Goal: Task Accomplishment & Management: Use online tool/utility

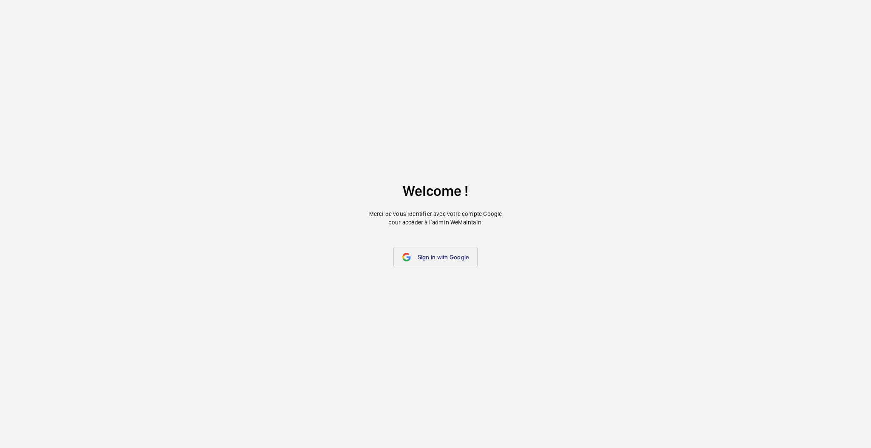
click at [427, 258] on span "Sign in with Google" at bounding box center [443, 257] width 51 height 7
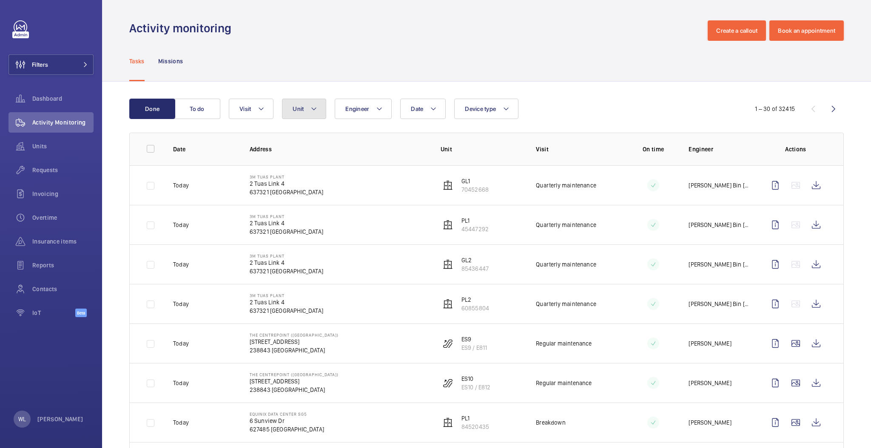
click at [321, 114] on button "Unit" at bounding box center [304, 109] width 44 height 20
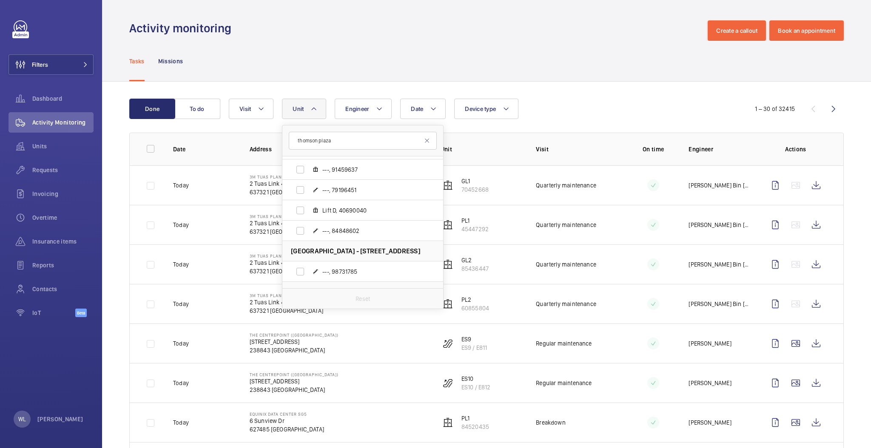
scroll to position [530, 0]
type input "thomson plaza"
click at [368, 193] on label "Lift C, 11791498" at bounding box center [356, 188] width 147 height 20
click at [309, 193] on input "Lift C, 11791498" at bounding box center [300, 188] width 17 height 17
checkbox input "true"
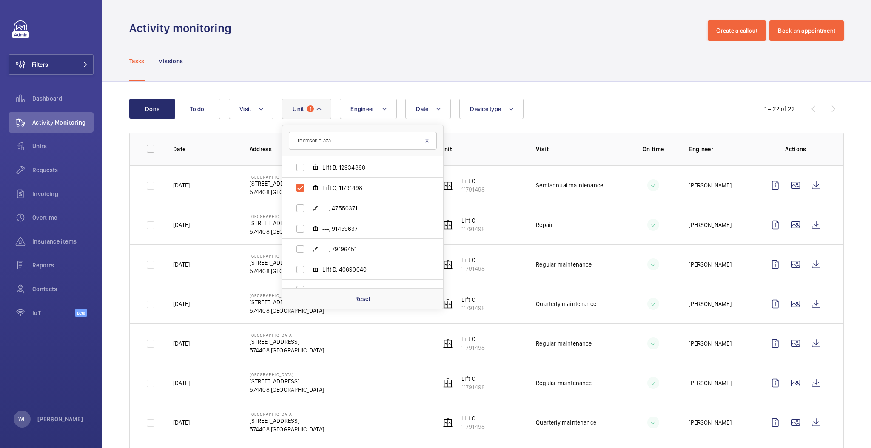
click at [605, 239] on td "Repair" at bounding box center [570, 225] width 96 height 40
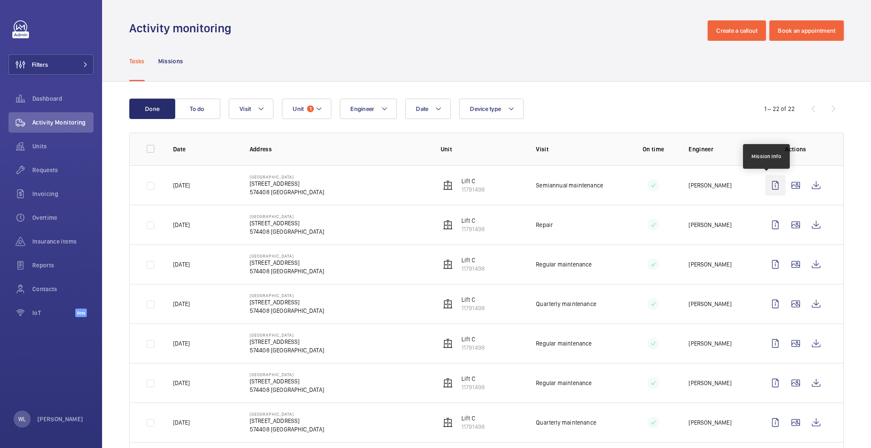
click at [768, 190] on wm-front-icon-button at bounding box center [775, 185] width 20 height 20
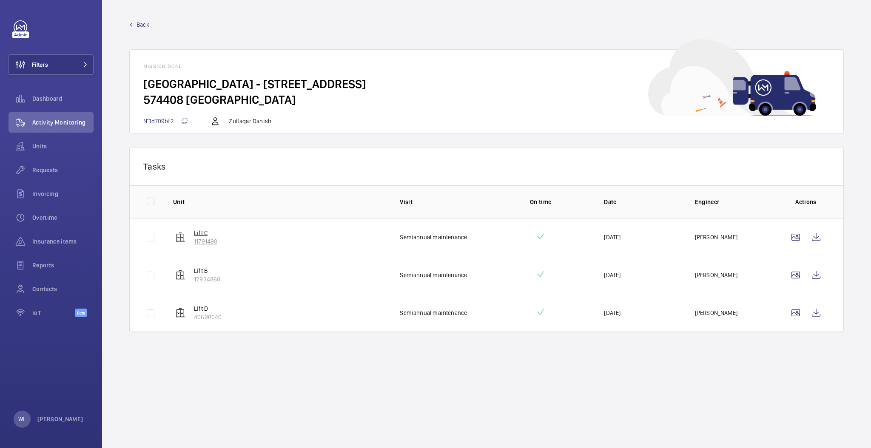
click at [205, 234] on p "Lift C" at bounding box center [205, 233] width 23 height 9
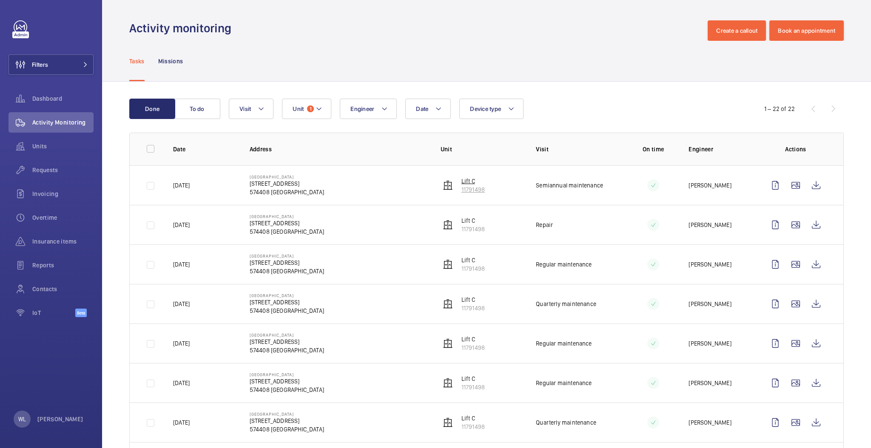
click at [462, 181] on p "Lift C" at bounding box center [473, 181] width 23 height 9
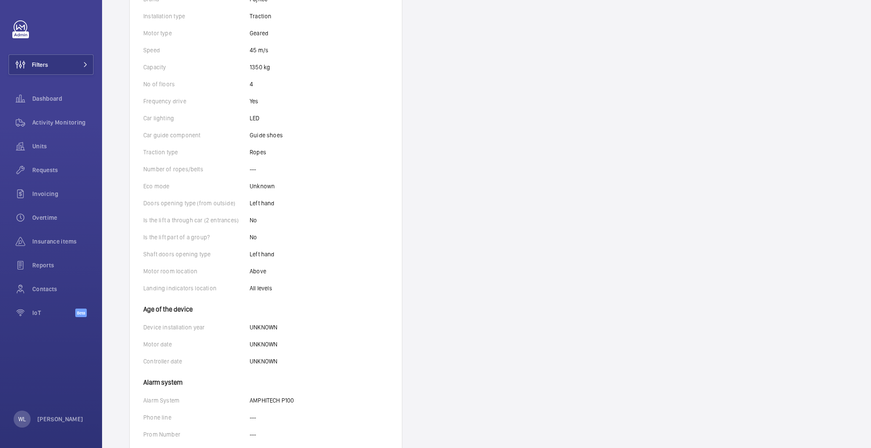
scroll to position [335, 0]
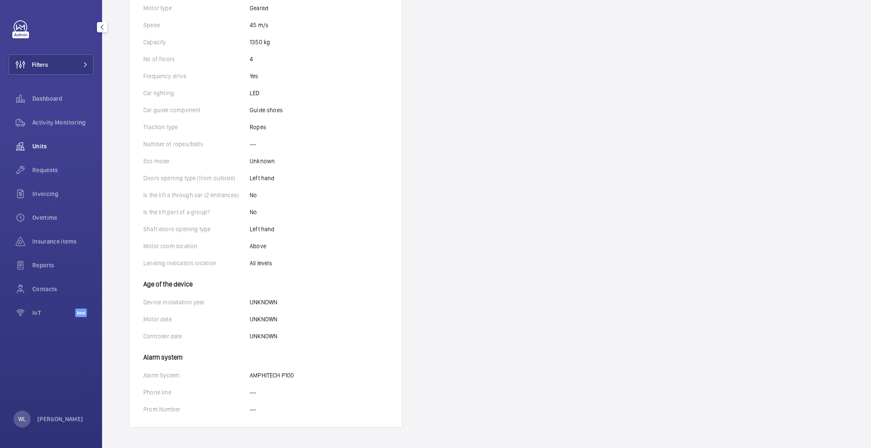
click at [43, 146] on span "Units" at bounding box center [62, 146] width 61 height 9
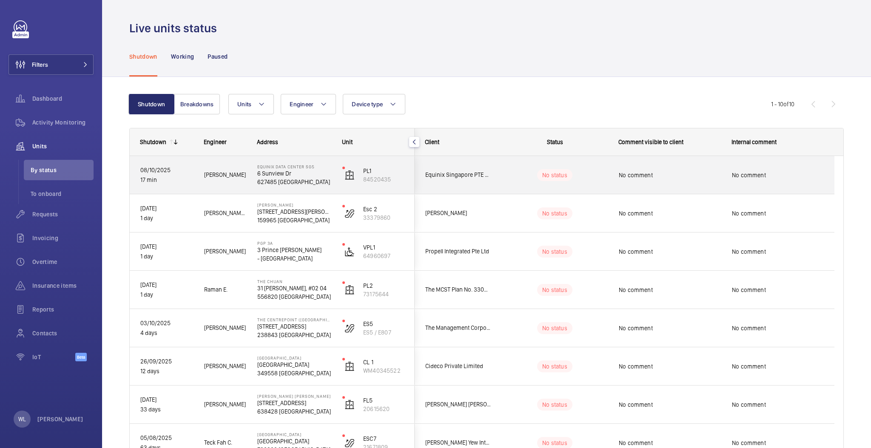
click at [186, 171] on p "08/10/2025" at bounding box center [166, 171] width 53 height 10
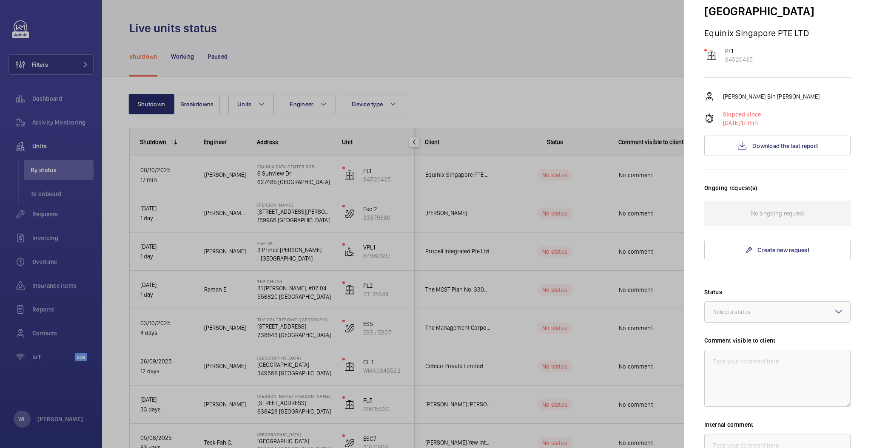
scroll to position [170, 0]
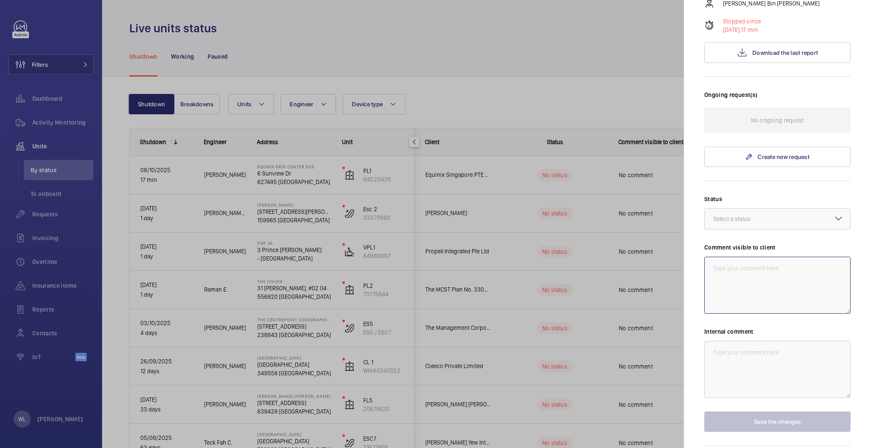
click at [734, 257] on textarea at bounding box center [778, 285] width 146 height 57
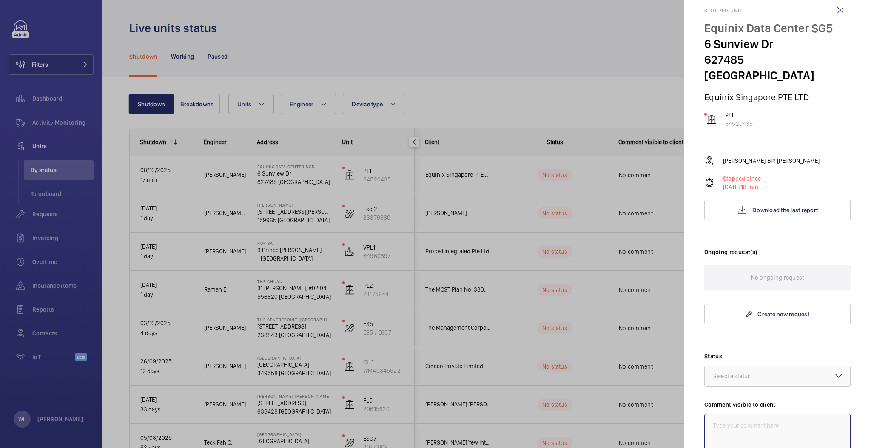
scroll to position [0, 0]
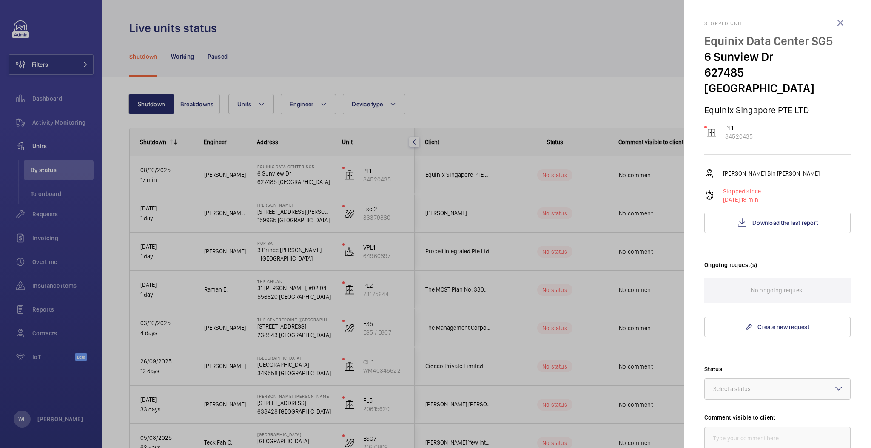
click at [317, 224] on div at bounding box center [435, 224] width 871 height 448
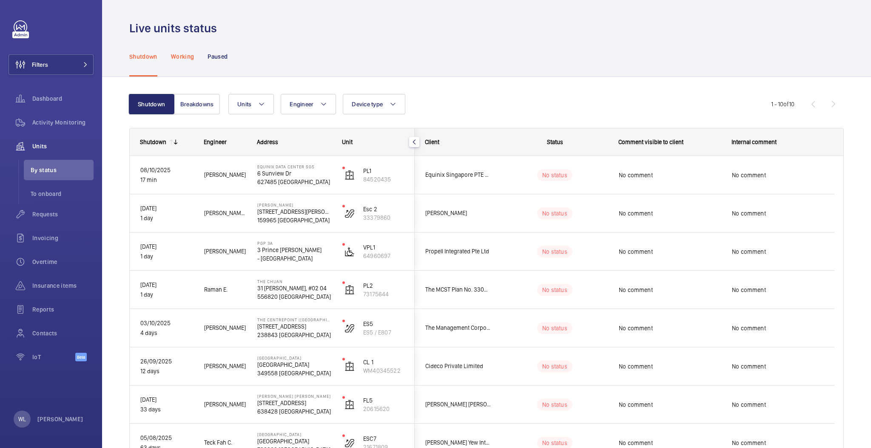
click at [192, 56] on p "Working" at bounding box center [182, 56] width 23 height 9
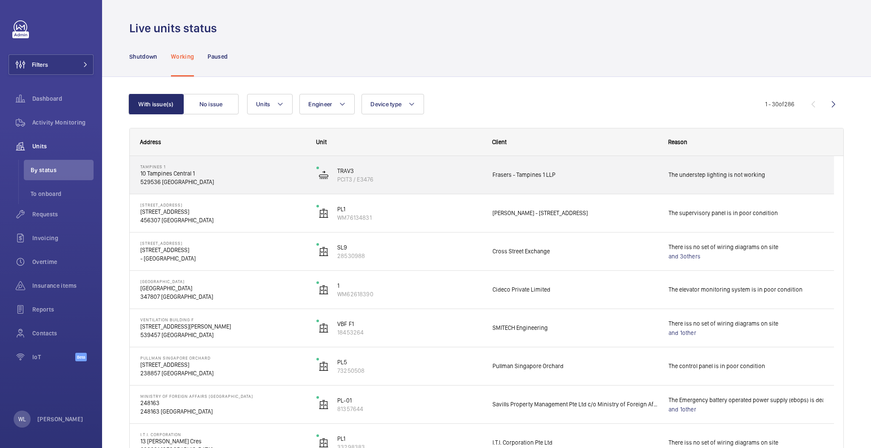
click at [269, 183] on p "529536 [GEOGRAPHIC_DATA]" at bounding box center [222, 182] width 165 height 9
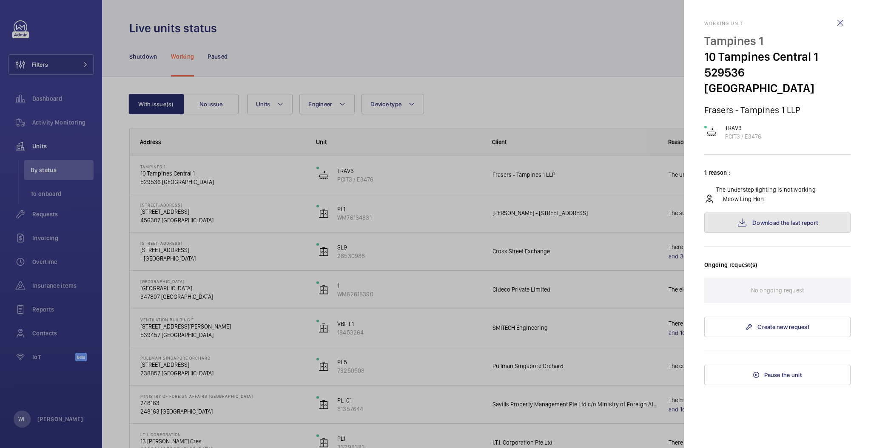
click at [760, 213] on button "Download the last report" at bounding box center [778, 223] width 146 height 20
click at [345, 62] on div at bounding box center [435, 224] width 871 height 448
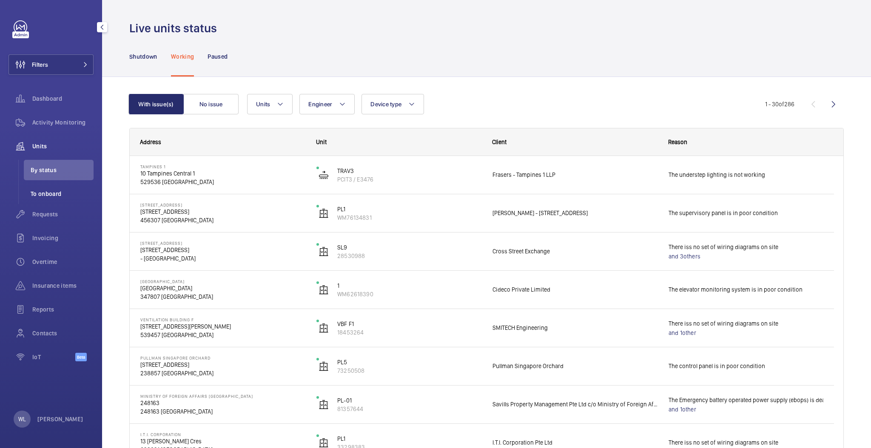
click at [46, 191] on span "To onboard" at bounding box center [62, 194] width 63 height 9
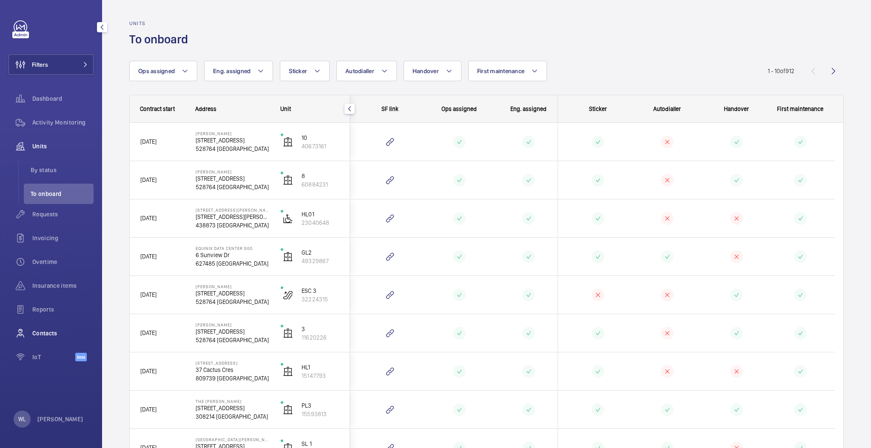
click at [58, 339] on div "Contacts" at bounding box center [51, 333] width 85 height 20
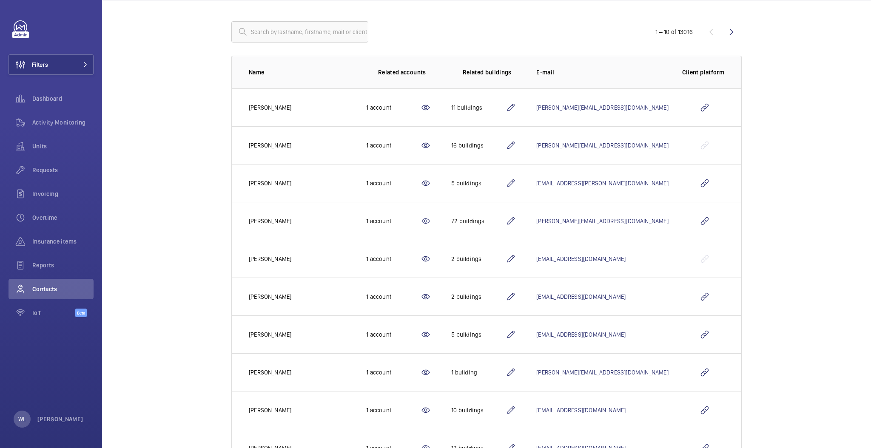
scroll to position [94, 0]
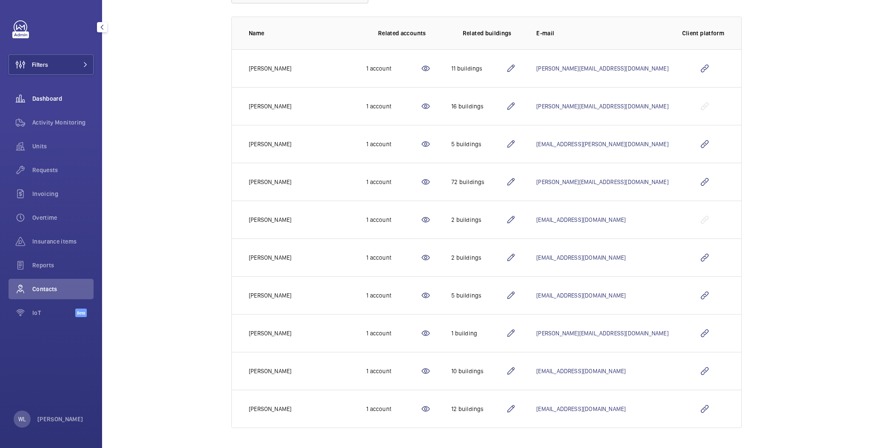
click at [51, 95] on span "Dashboard" at bounding box center [62, 98] width 61 height 9
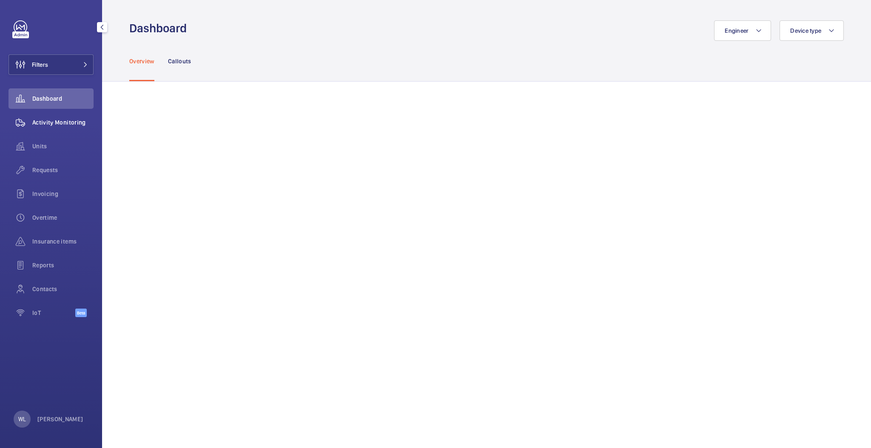
click at [67, 121] on span "Activity Monitoring" at bounding box center [62, 122] width 61 height 9
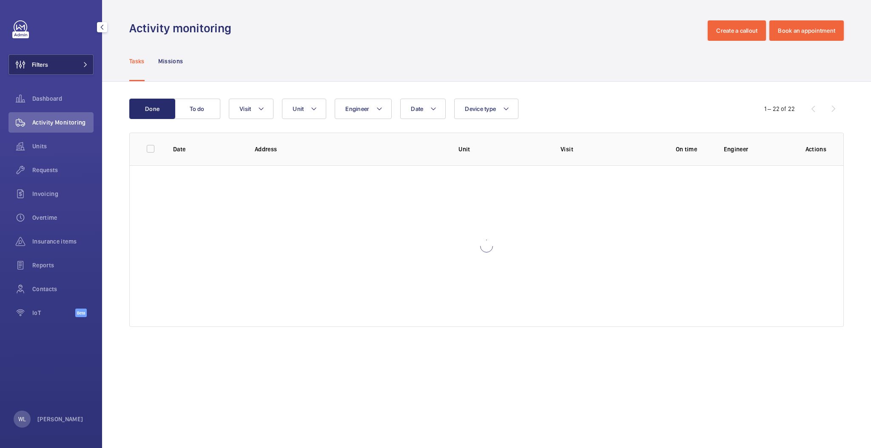
click at [58, 71] on button "Filters" at bounding box center [51, 64] width 85 height 20
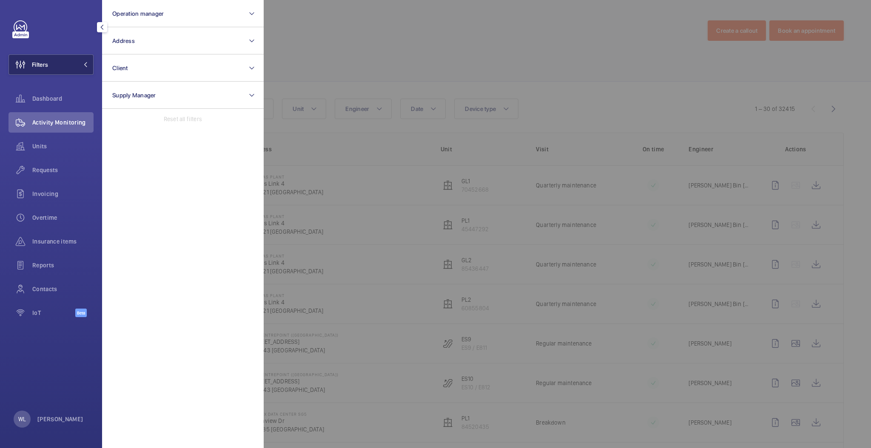
click at [57, 70] on button "Filters" at bounding box center [51, 64] width 85 height 20
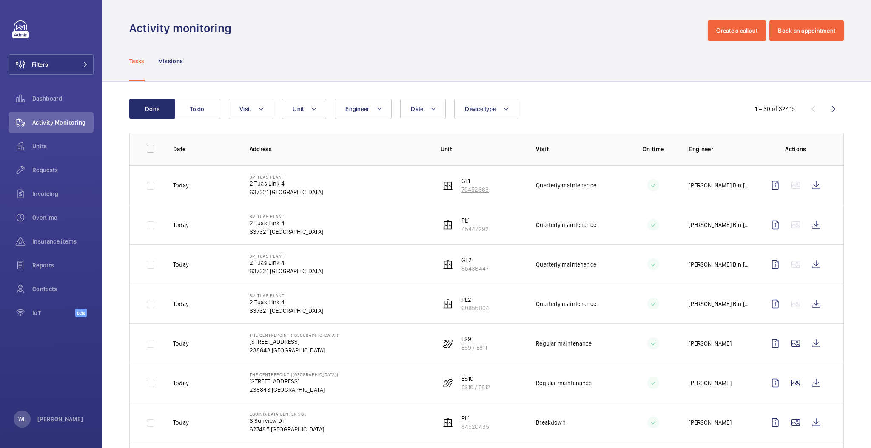
click at [445, 183] on img at bounding box center [448, 185] width 10 height 10
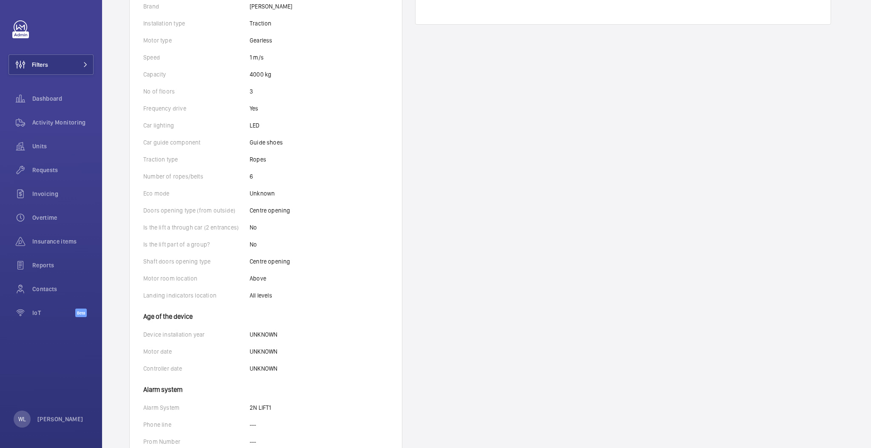
scroll to position [460, 0]
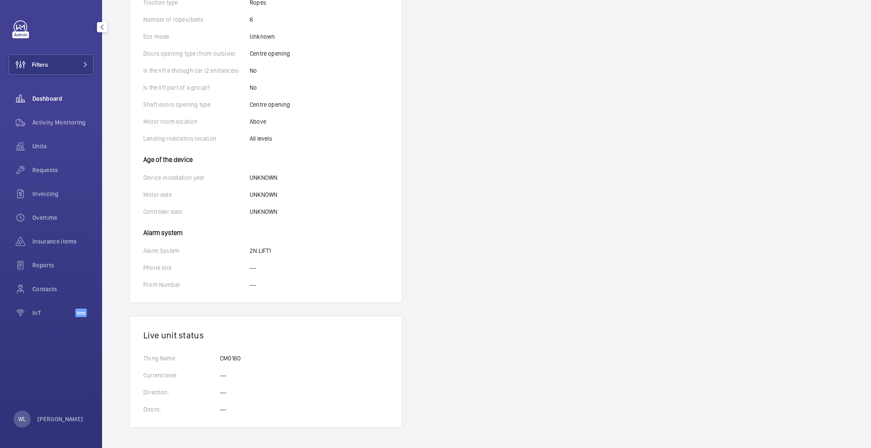
click at [34, 103] on span "Dashboard" at bounding box center [62, 98] width 61 height 9
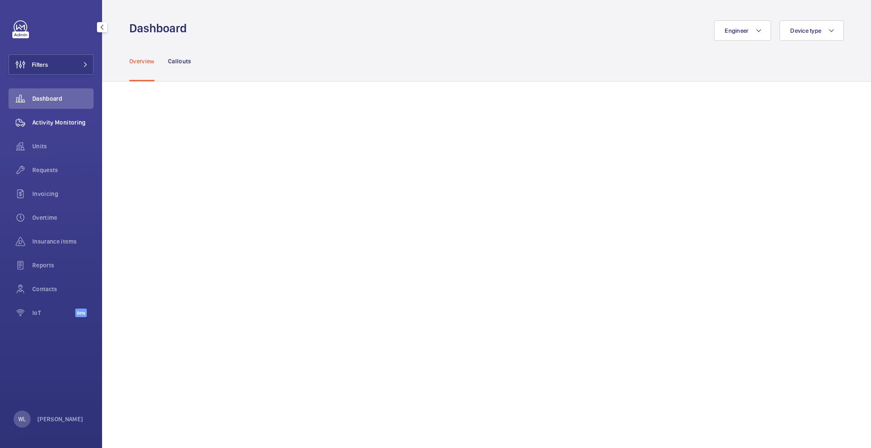
click at [49, 120] on span "Activity Monitoring" at bounding box center [62, 122] width 61 height 9
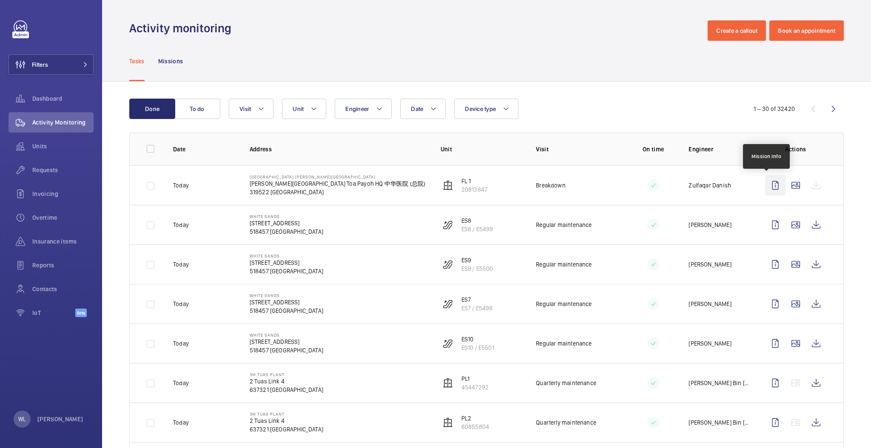
click at [765, 190] on wm-front-icon-button at bounding box center [775, 185] width 20 height 20
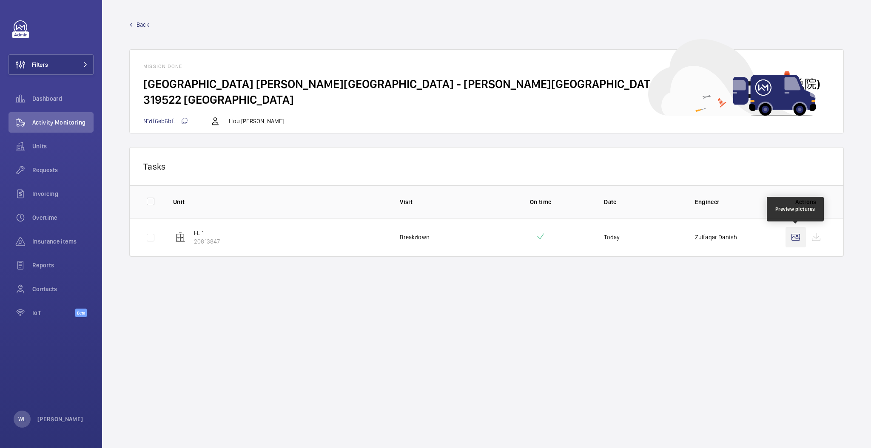
click at [797, 238] on wm-front-icon-button at bounding box center [796, 237] width 20 height 20
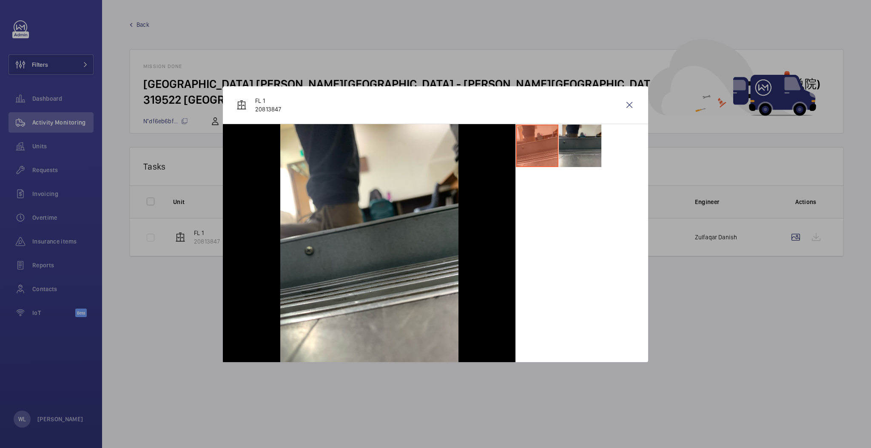
click at [588, 140] on li at bounding box center [580, 146] width 43 height 43
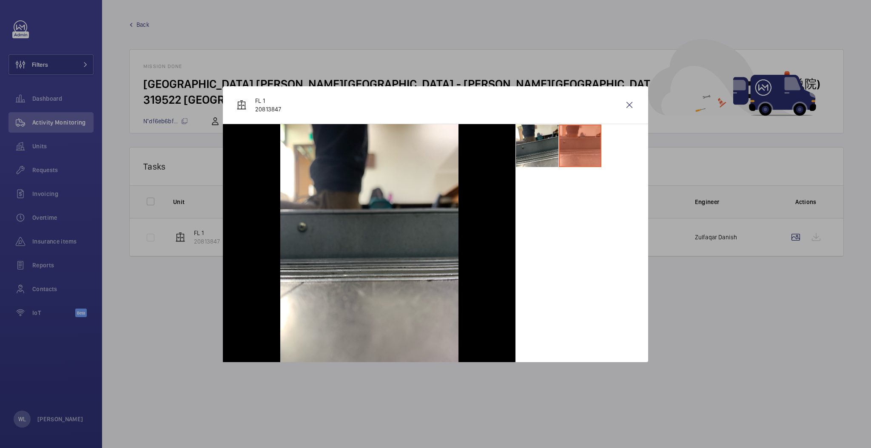
click at [559, 143] on li at bounding box center [580, 146] width 43 height 43
click at [565, 140] on li at bounding box center [580, 146] width 43 height 43
click at [575, 140] on li at bounding box center [580, 146] width 43 height 43
click at [547, 145] on li at bounding box center [537, 146] width 43 height 43
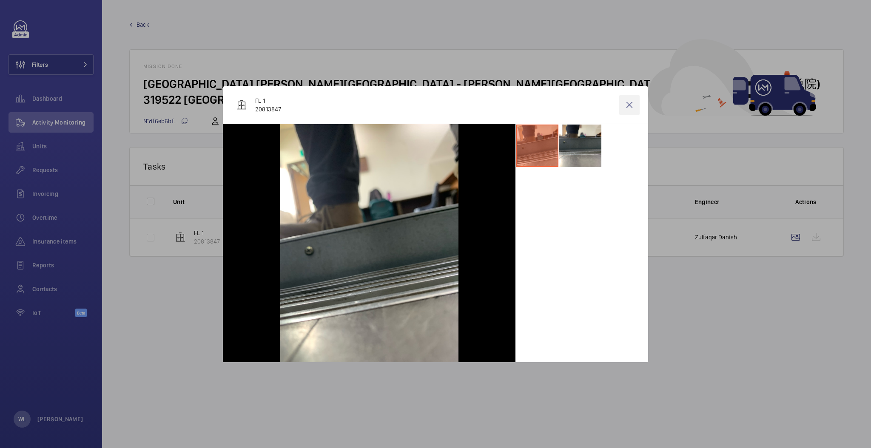
click at [631, 103] on wm-front-icon-button at bounding box center [629, 105] width 20 height 20
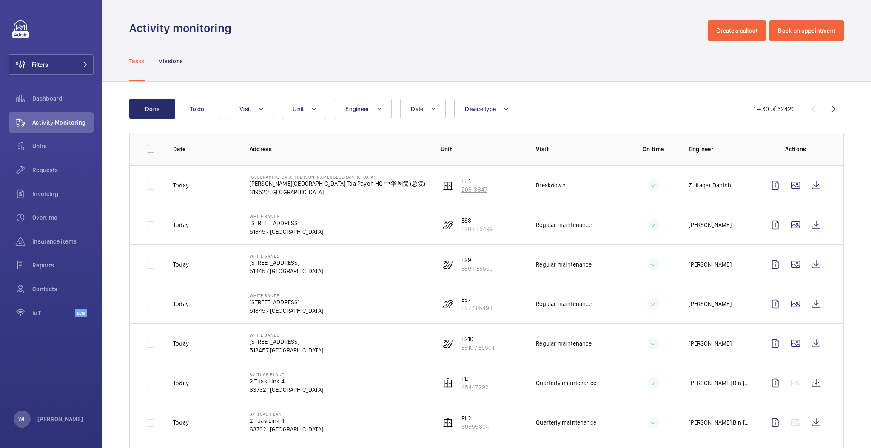
click at [465, 177] on p "FL 1" at bounding box center [475, 181] width 26 height 9
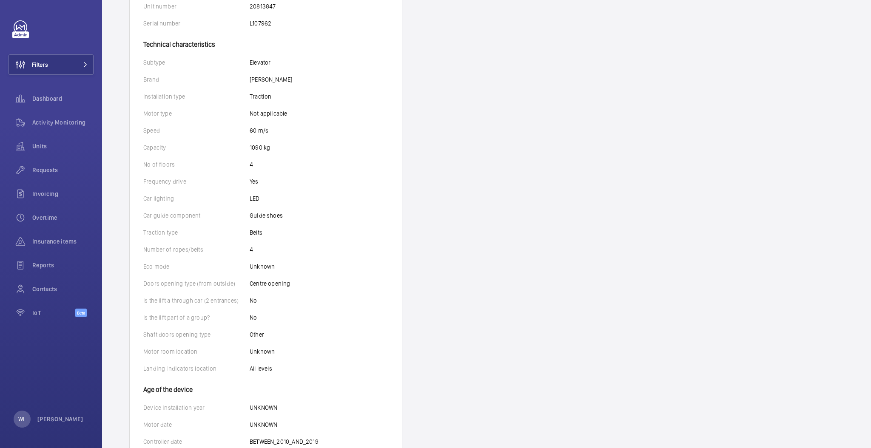
scroll to position [336, 0]
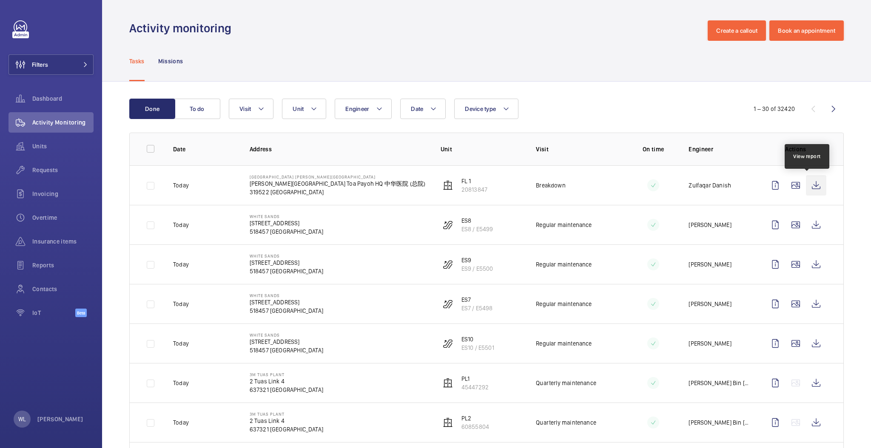
click at [806, 189] on wm-front-icon-button at bounding box center [816, 185] width 20 height 20
